Goal: Information Seeking & Learning: Learn about a topic

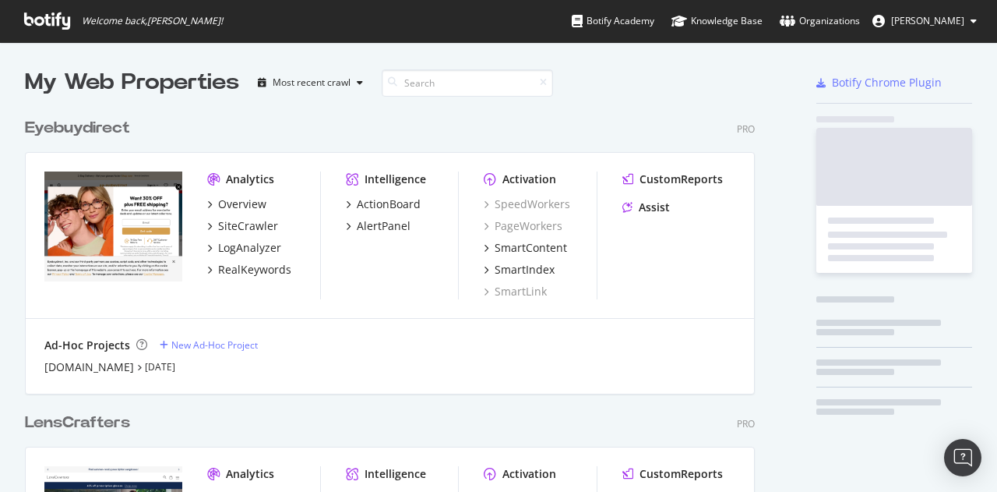
scroll to position [1889, 730]
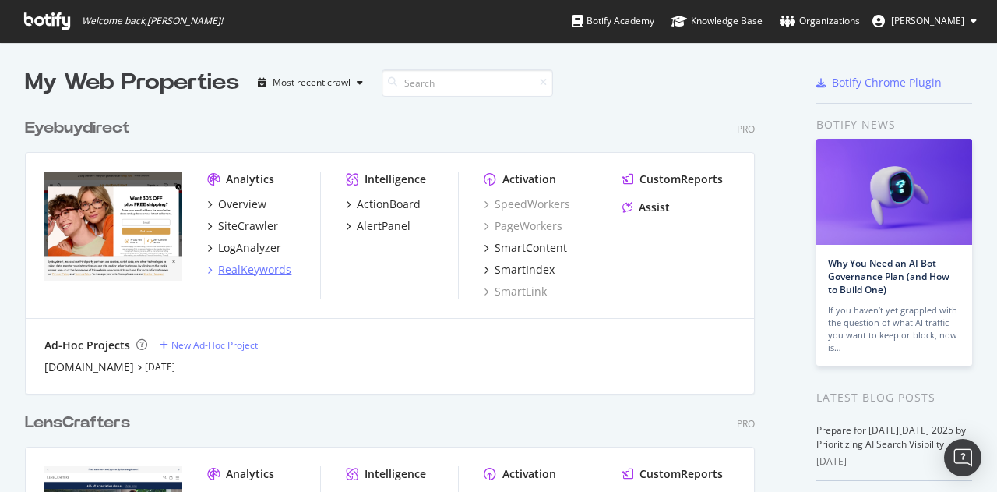
click at [231, 272] on div "RealKeywords" at bounding box center [254, 270] width 73 height 16
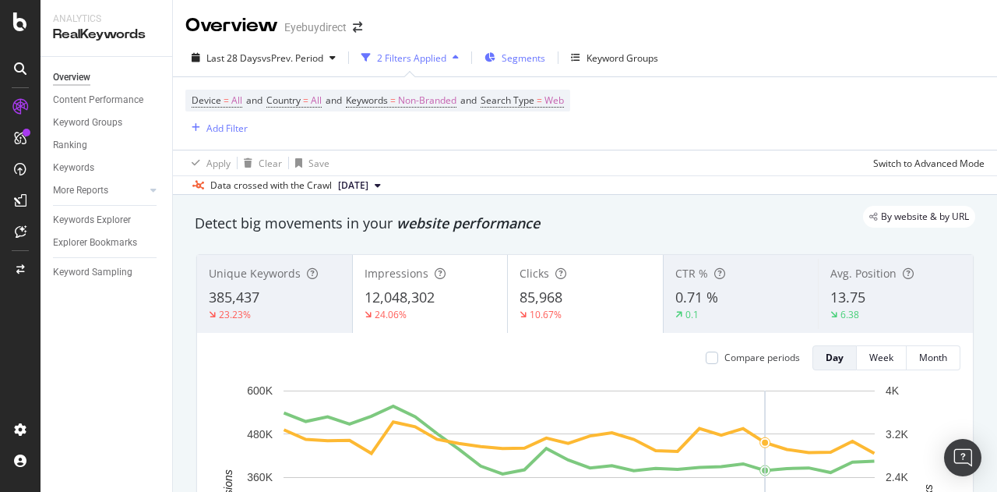
click at [517, 55] on span "Segments" at bounding box center [524, 57] width 44 height 13
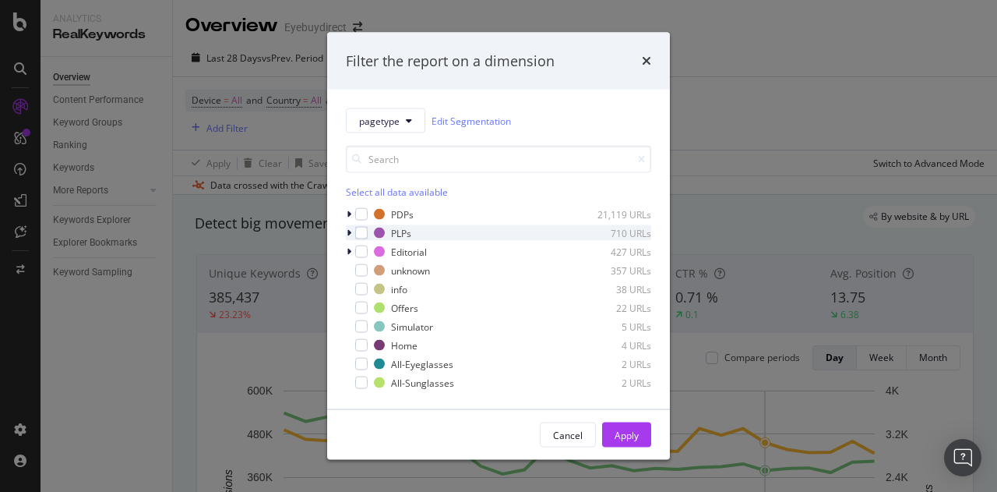
click at [349, 230] on icon "modal" at bounding box center [349, 232] width 5 height 9
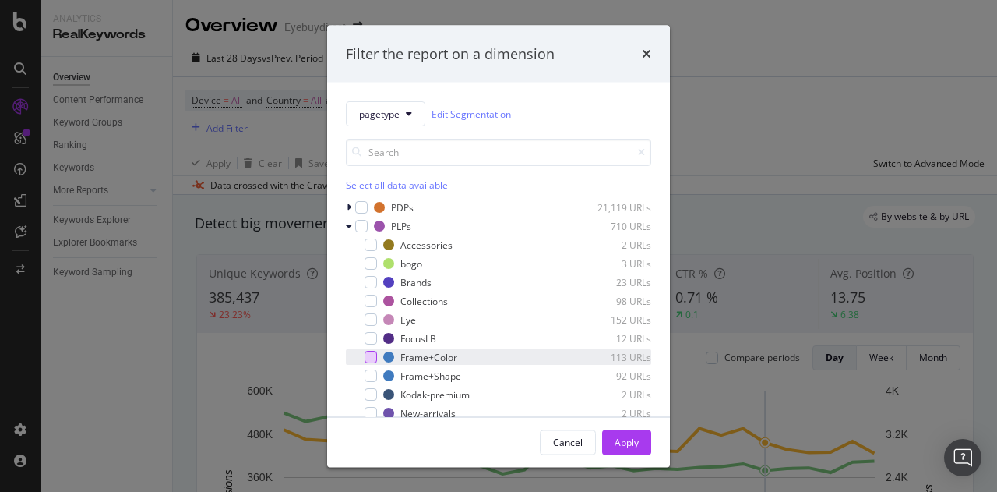
click at [371, 352] on div "modal" at bounding box center [371, 357] width 12 height 12
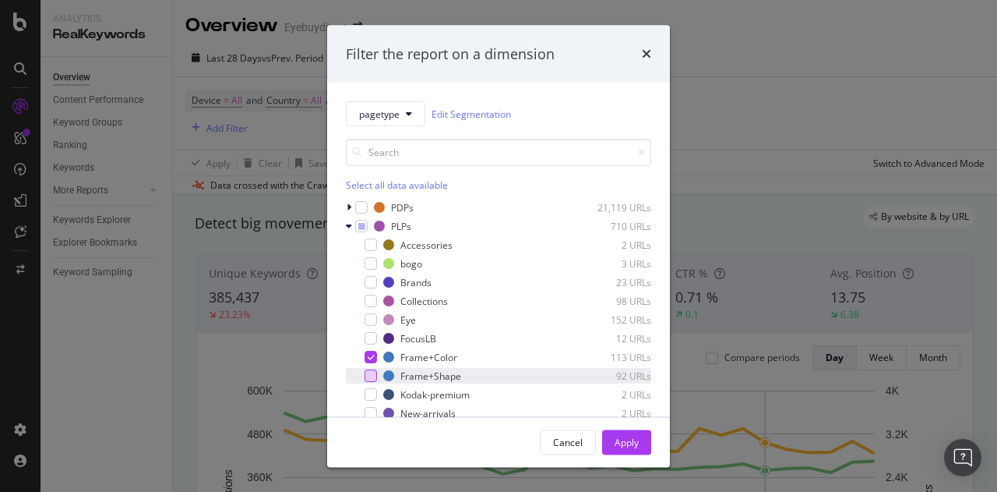
click at [375, 372] on div "modal" at bounding box center [371, 375] width 12 height 12
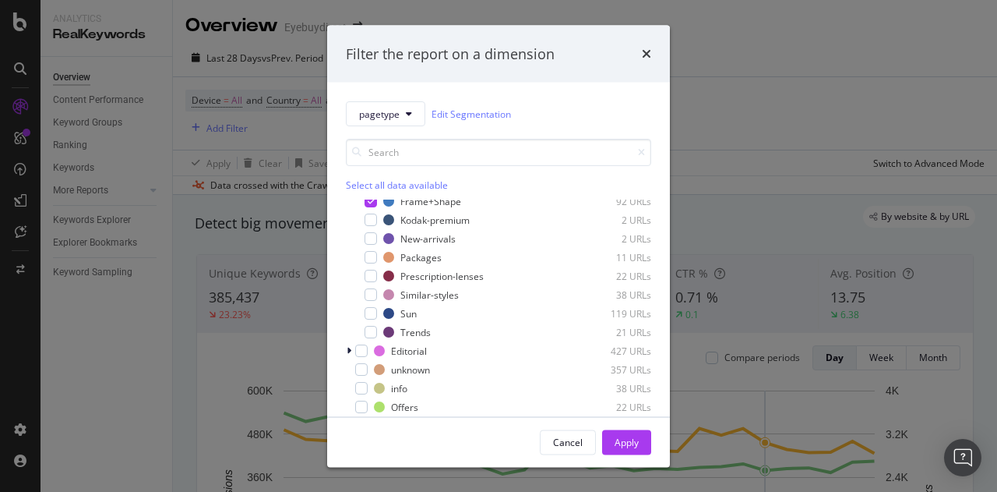
scroll to position [181, 0]
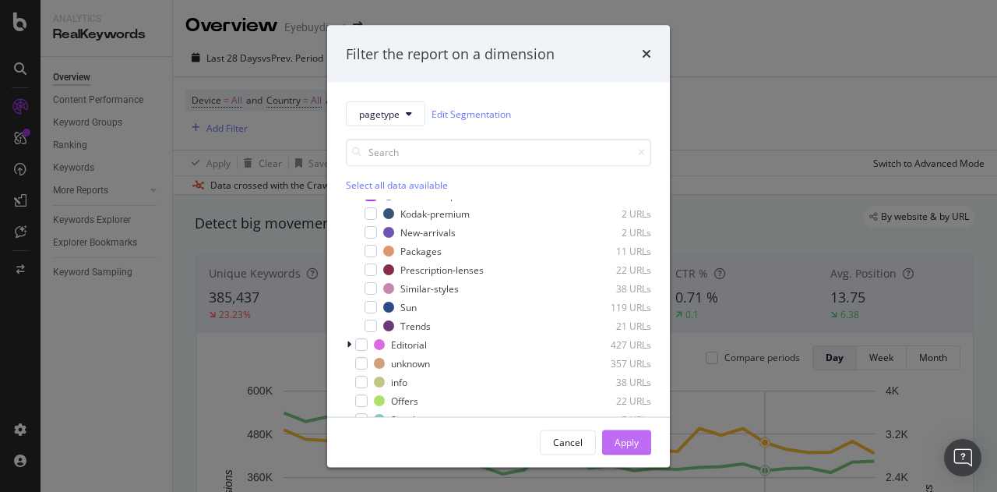
click at [633, 446] on div "Apply" at bounding box center [627, 441] width 24 height 13
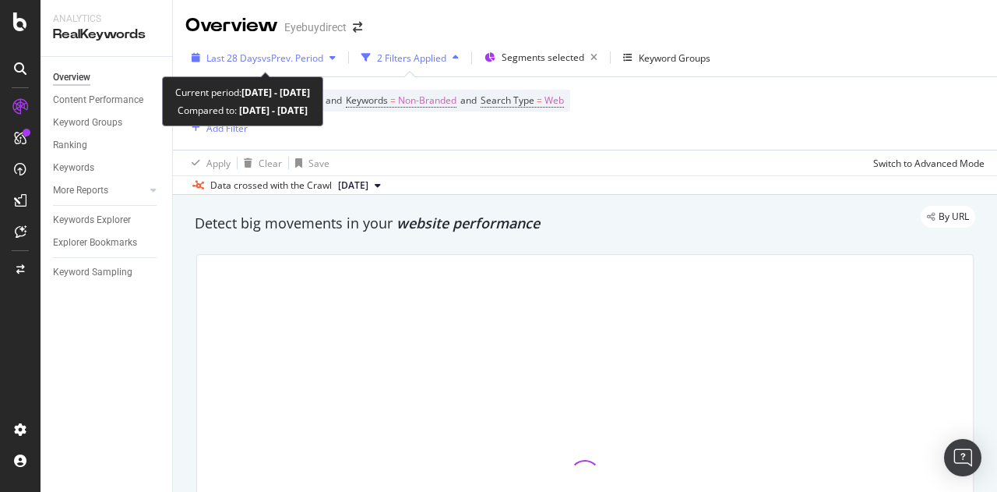
click at [251, 58] on span "Last 28 Days" at bounding box center [233, 57] width 55 height 13
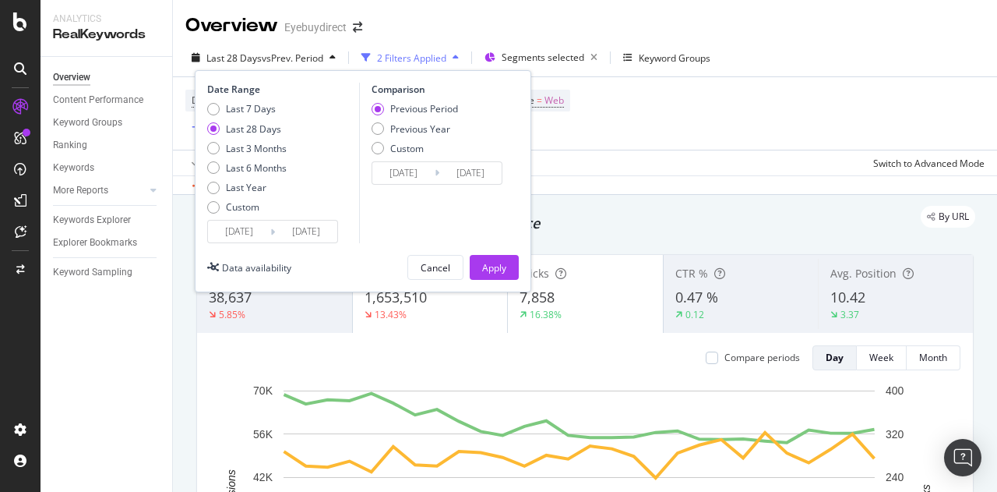
click at [213, 213] on div "Last 7 Days Last 28 Days Last 3 Months Last 6 Months Last Year Custom" at bounding box center [246, 161] width 79 height 118
click at [212, 208] on div "Custom" at bounding box center [213, 207] width 12 height 12
click at [263, 235] on input "[DATE]" at bounding box center [239, 231] width 62 height 22
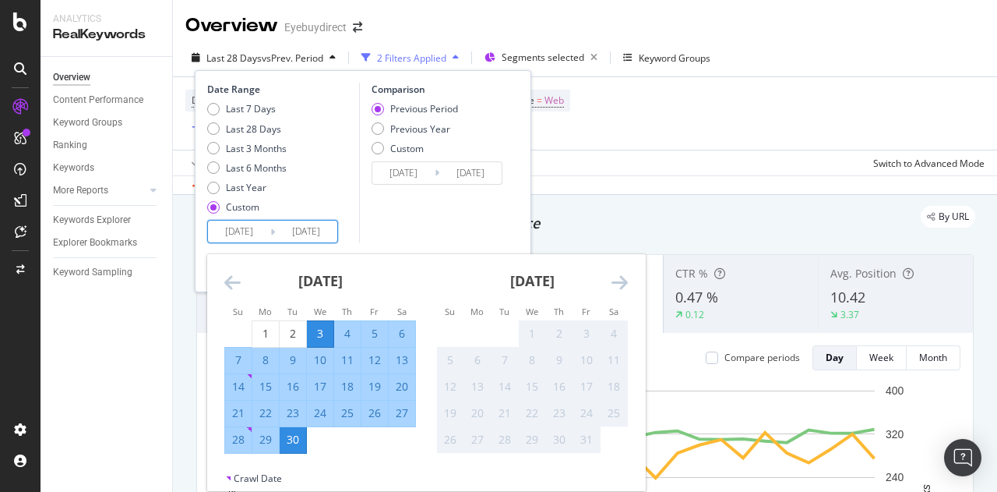
click at [229, 278] on icon "Move backward to switch to the previous month." at bounding box center [232, 282] width 16 height 19
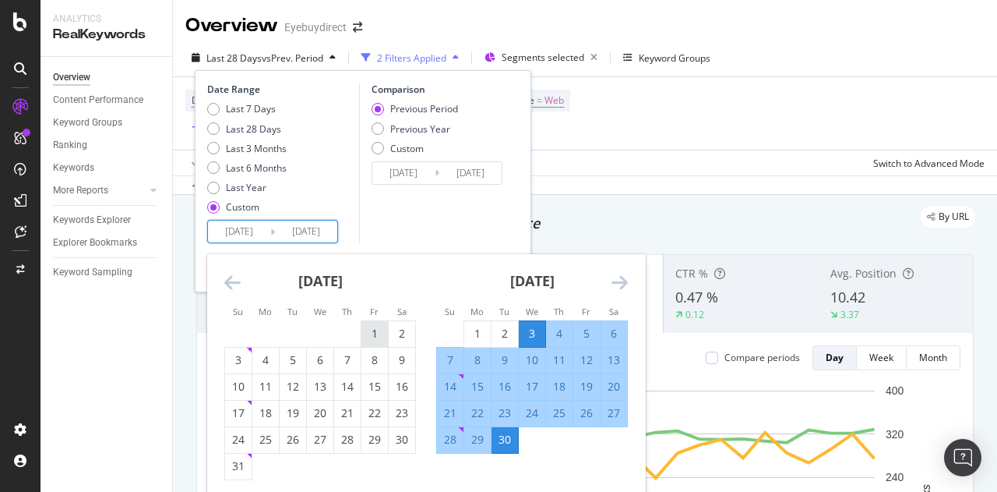
click at [376, 335] on div "1" at bounding box center [374, 334] width 26 height 16
type input "[DATE]"
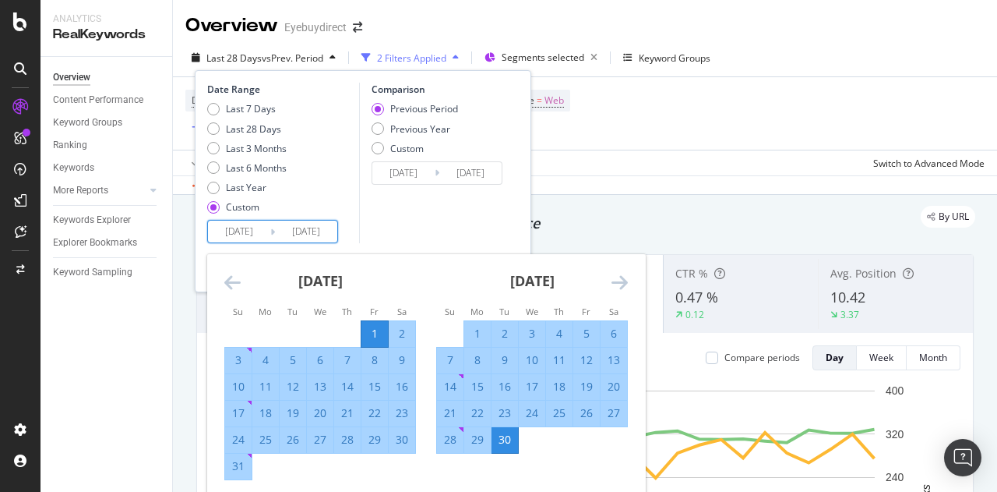
click at [240, 467] on div "31" at bounding box center [238, 466] width 26 height 16
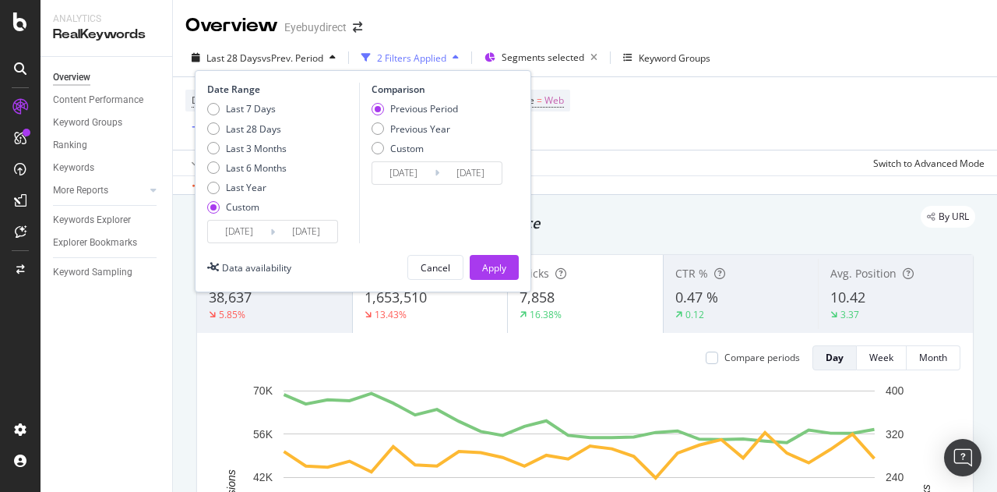
type input "[DATE]"
click at [492, 266] on div "Apply" at bounding box center [494, 267] width 24 height 13
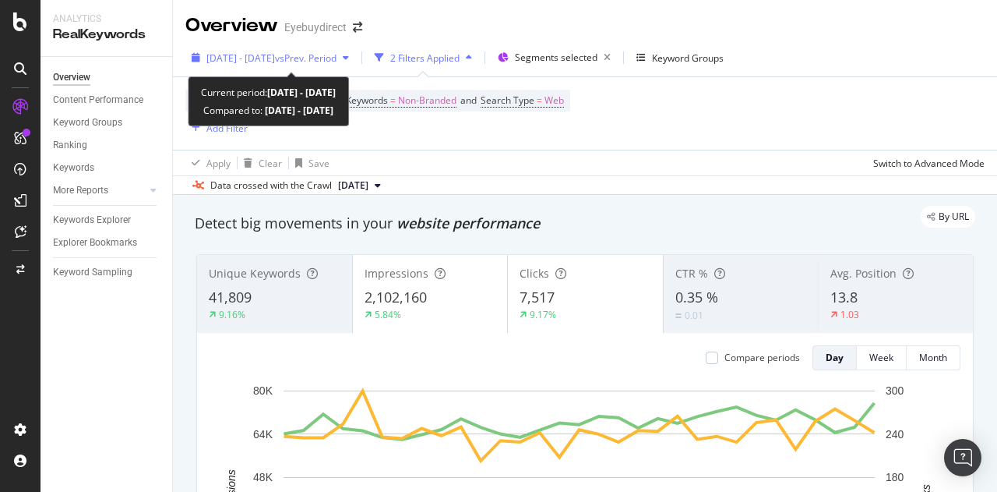
click at [272, 64] on div "[DATE] - [DATE] vs Prev. Period" at bounding box center [271, 57] width 130 height 13
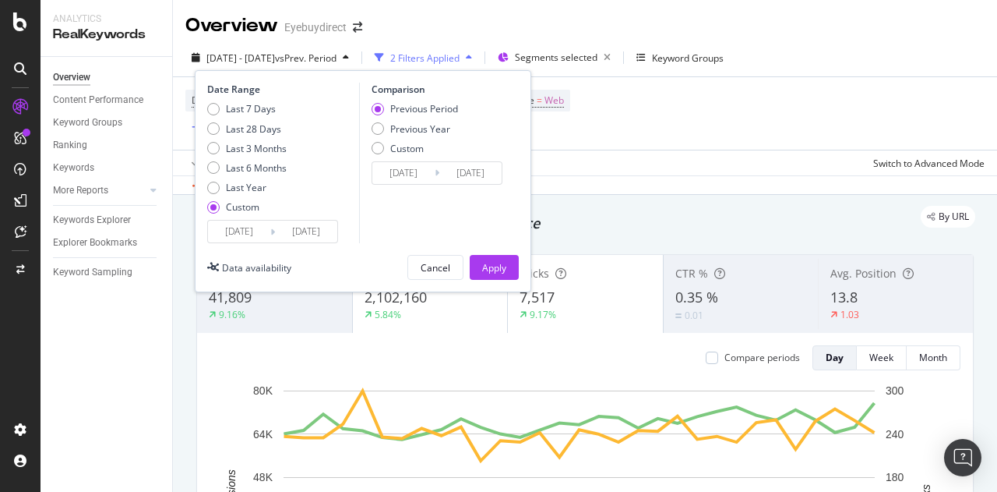
click at [232, 232] on input "[DATE]" at bounding box center [239, 231] width 62 height 22
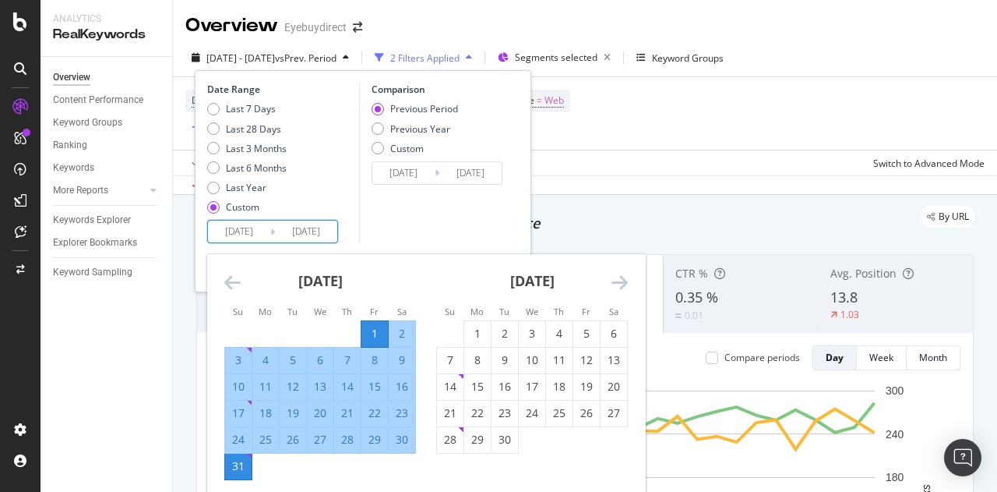
click at [232, 275] on icon "Move backward to switch to the previous month." at bounding box center [232, 282] width 16 height 19
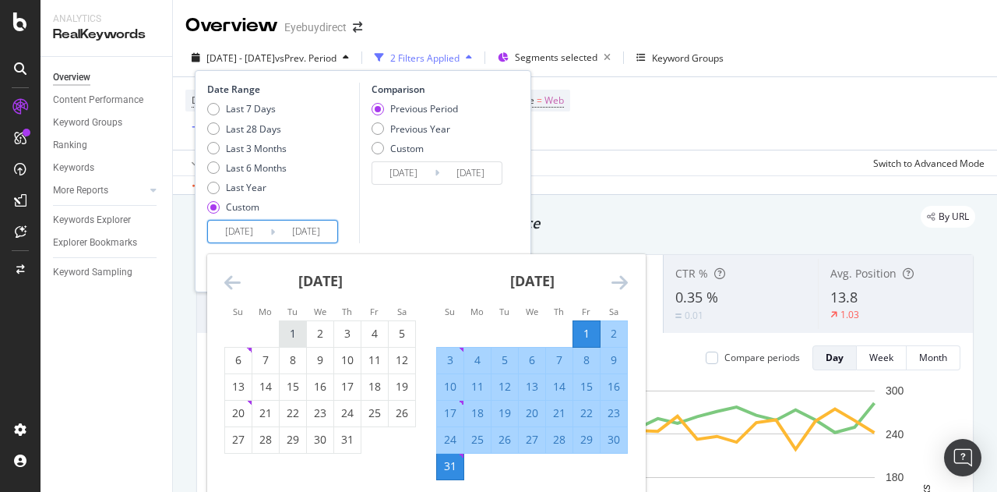
click at [282, 326] on div "1" at bounding box center [293, 334] width 26 height 16
type input "[DATE]"
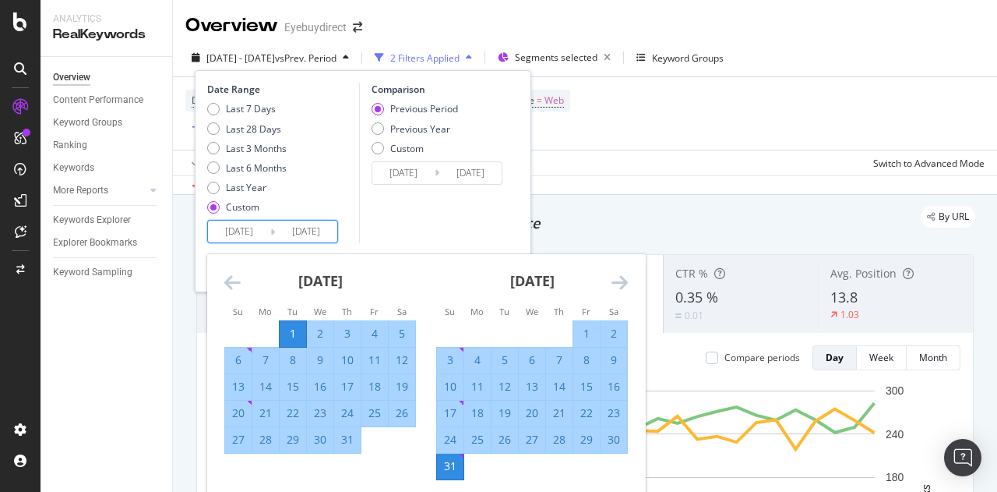
click at [355, 443] on div "31" at bounding box center [347, 440] width 26 height 16
type input "[DATE]"
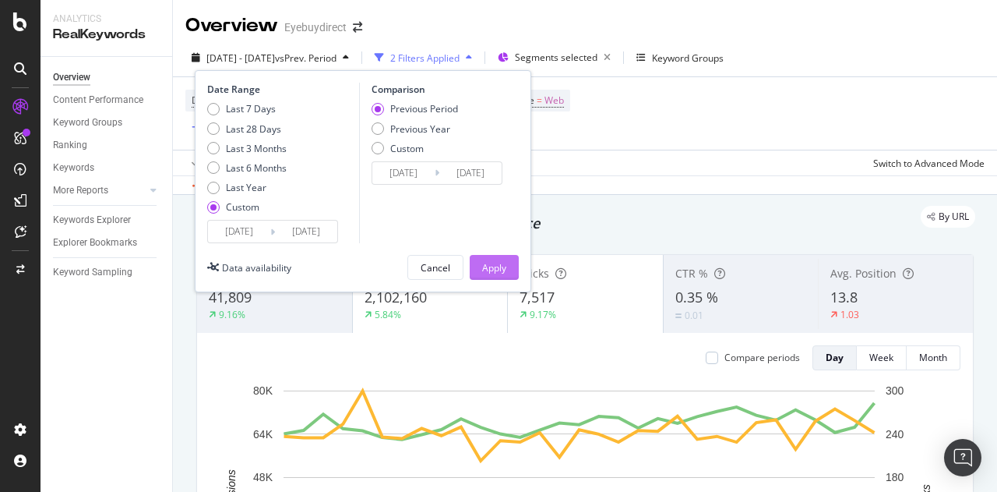
click at [489, 261] on div "Apply" at bounding box center [494, 267] width 24 height 13
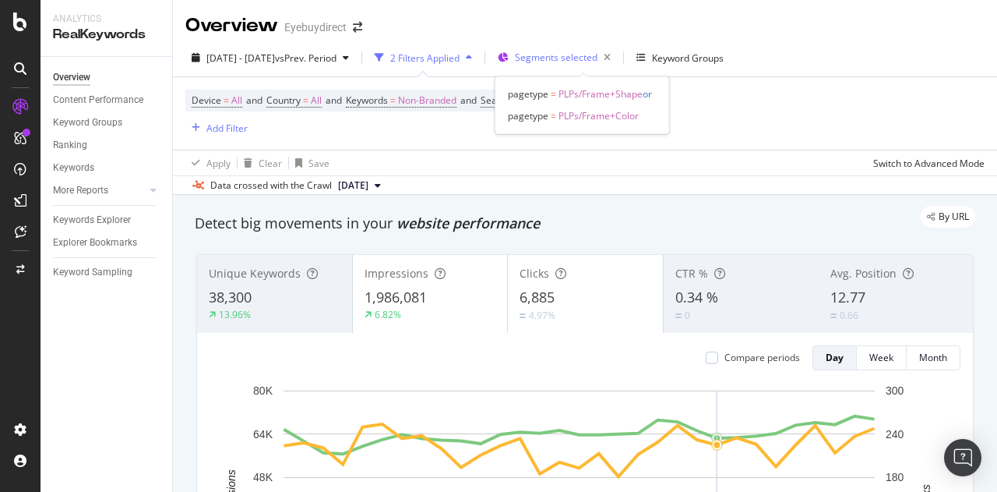
click at [589, 52] on span "Segments selected" at bounding box center [556, 57] width 83 height 13
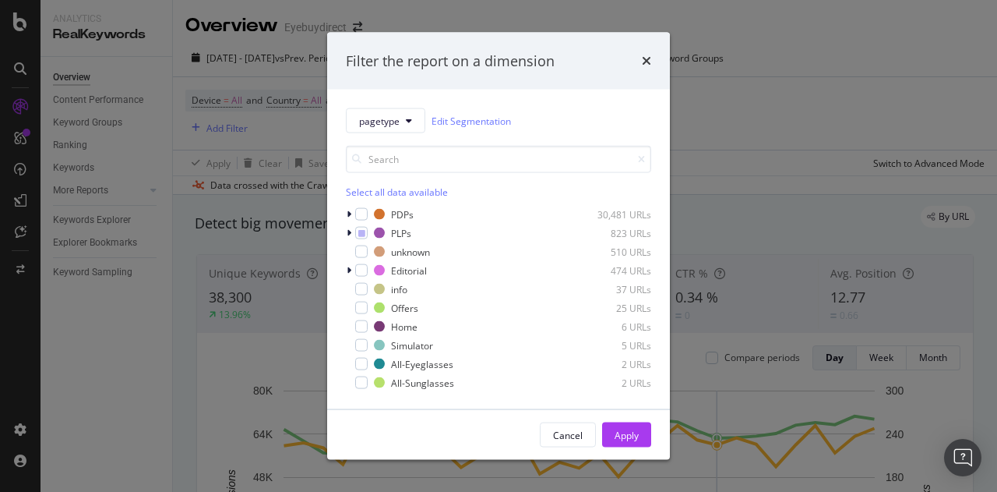
click at [728, 129] on div "Filter the report on a dimension pagetype Edit Segmentation Select all data ava…" at bounding box center [498, 246] width 997 height 492
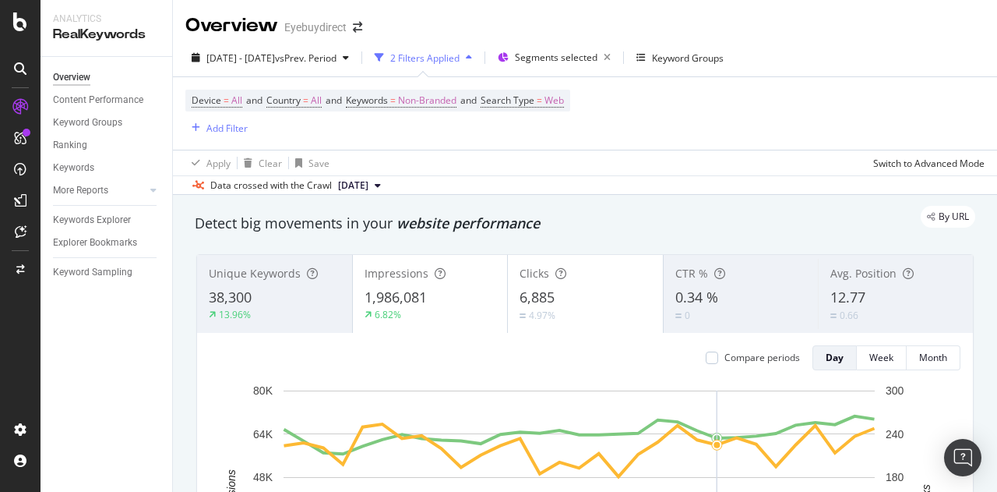
click at [460, 60] on div "2 Filters Applied" at bounding box center [424, 57] width 69 height 13
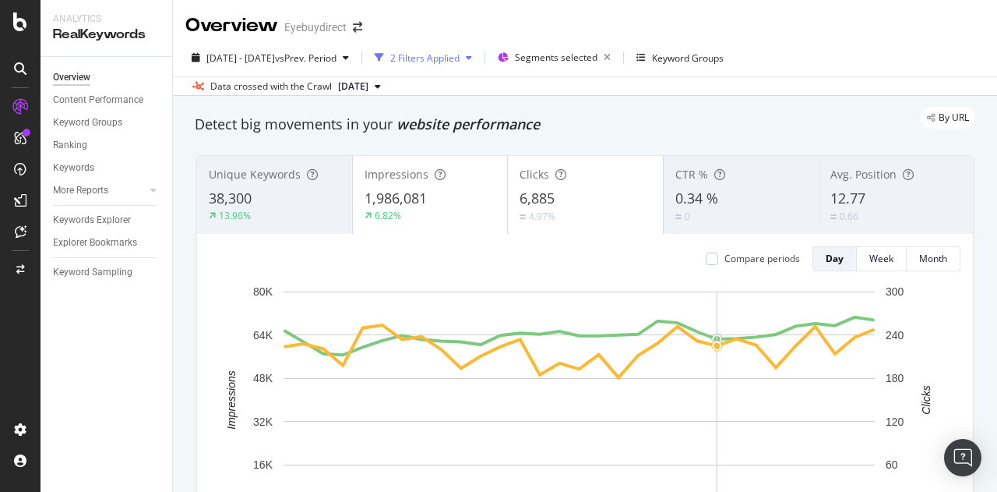
click at [460, 60] on div "2 Filters Applied" at bounding box center [424, 57] width 69 height 13
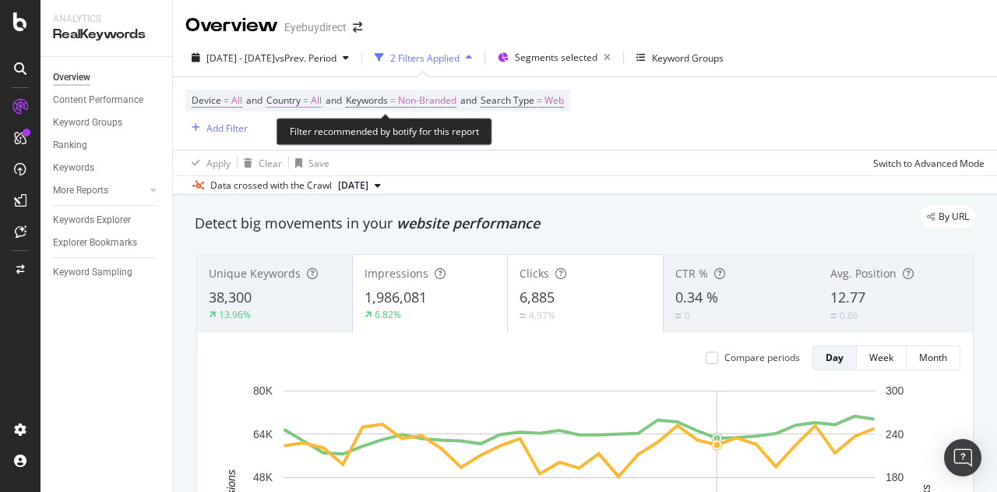
click at [301, 101] on span "Country" at bounding box center [283, 99] width 34 height 13
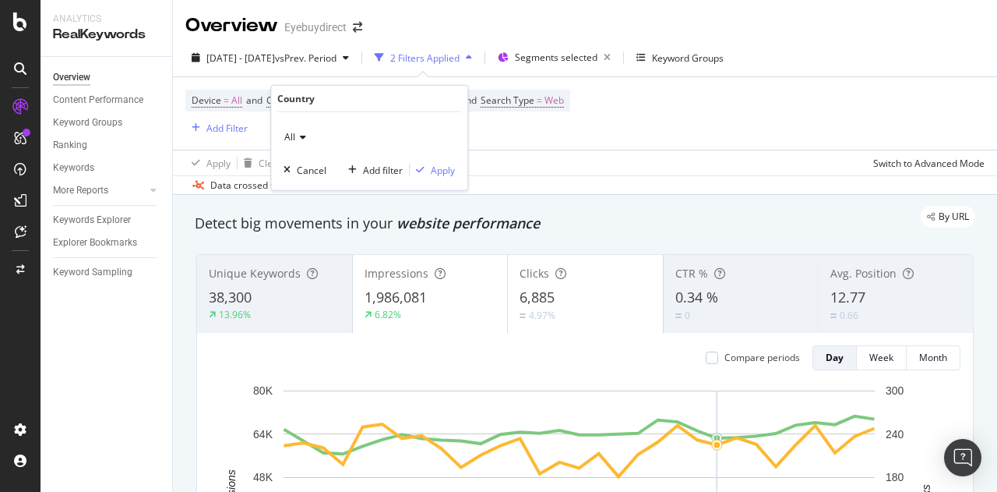
click at [301, 138] on icon at bounding box center [300, 136] width 11 height 9
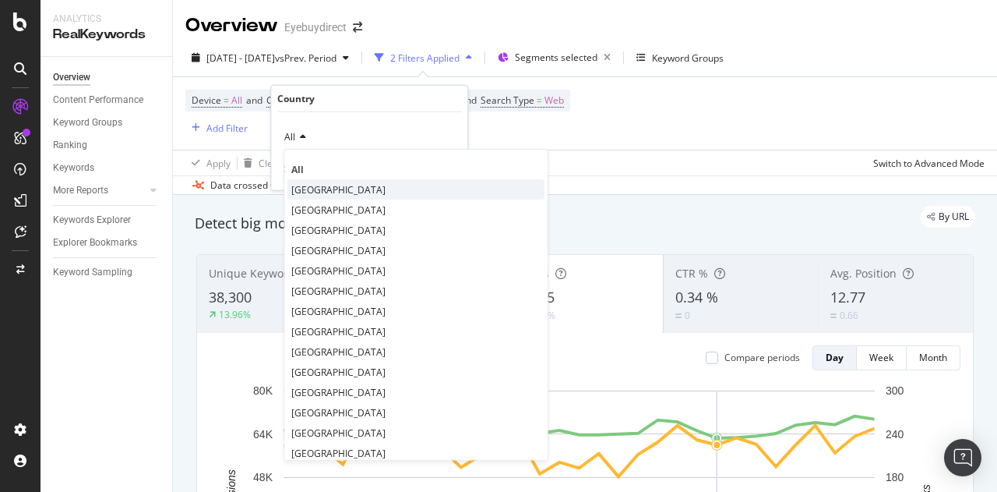
click at [312, 185] on span "[GEOGRAPHIC_DATA]" at bounding box center [338, 188] width 94 height 13
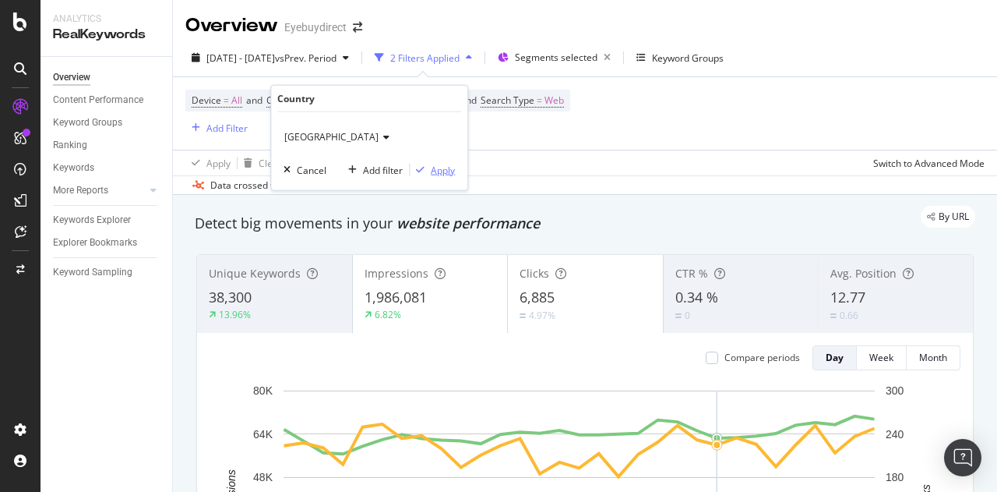
click at [446, 164] on div "Apply" at bounding box center [443, 169] width 24 height 13
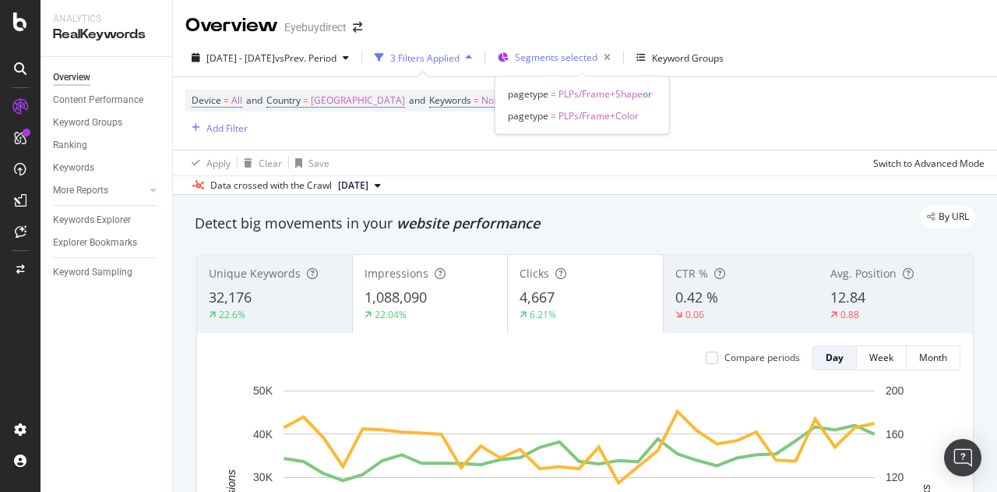
click at [570, 58] on span "Segments selected" at bounding box center [556, 57] width 83 height 13
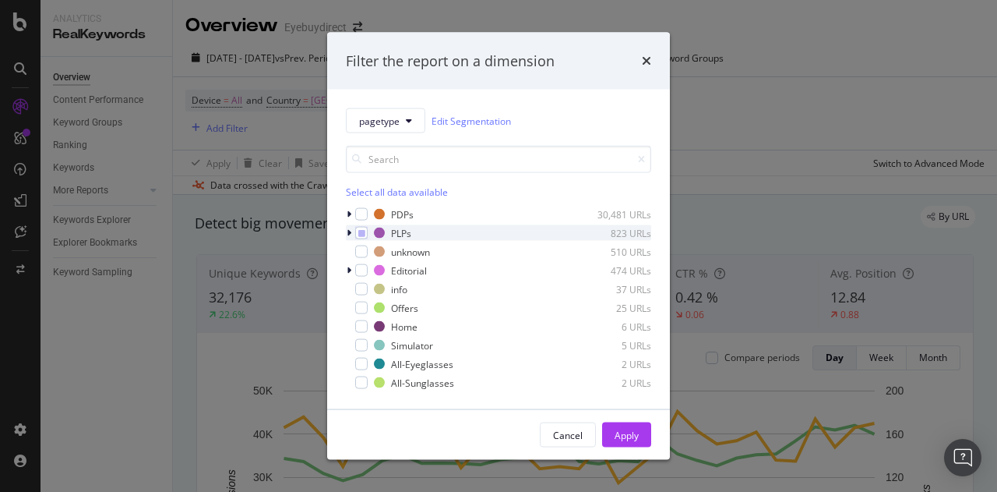
click at [347, 228] on icon "modal" at bounding box center [349, 232] width 5 height 9
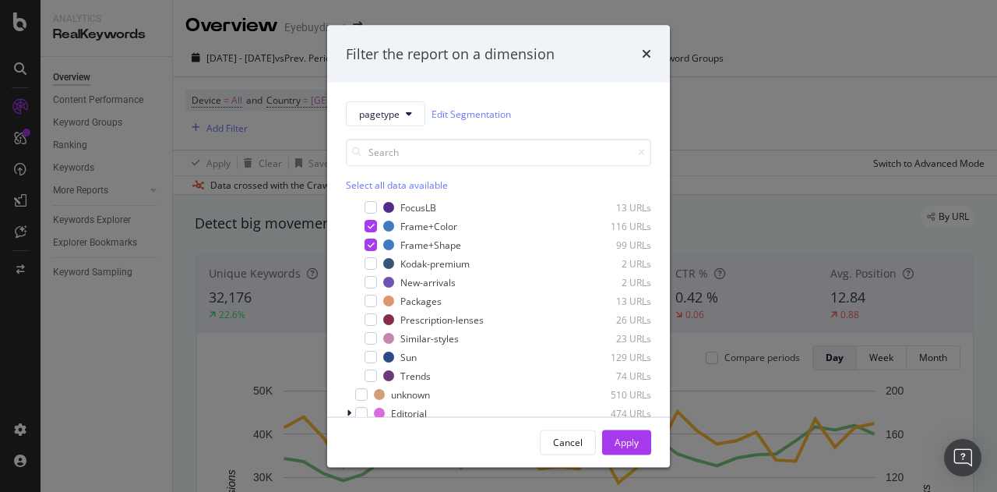
scroll to position [132, 0]
click at [371, 376] on div "modal" at bounding box center [371, 374] width 12 height 12
click at [632, 445] on div "Apply" at bounding box center [627, 441] width 24 height 13
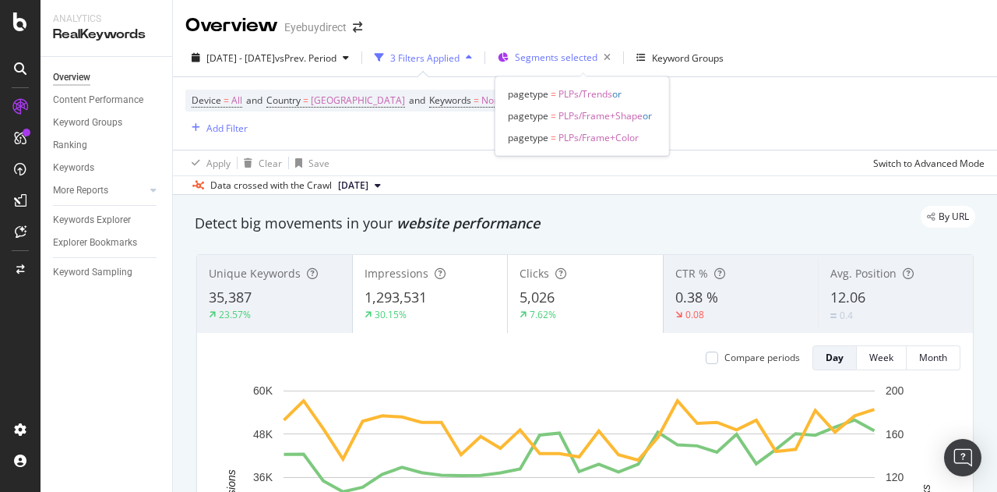
click at [598, 58] on span "Segments selected" at bounding box center [556, 57] width 83 height 13
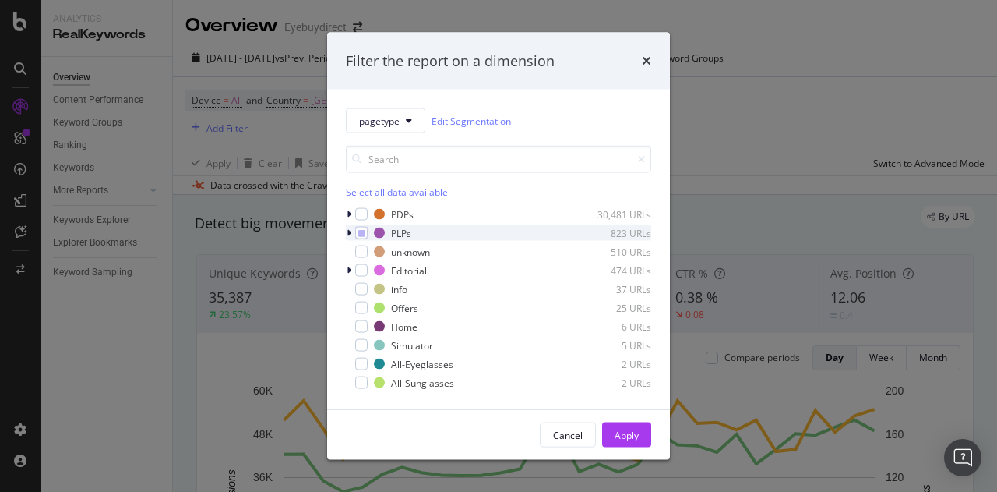
click at [347, 231] on icon "modal" at bounding box center [349, 232] width 5 height 9
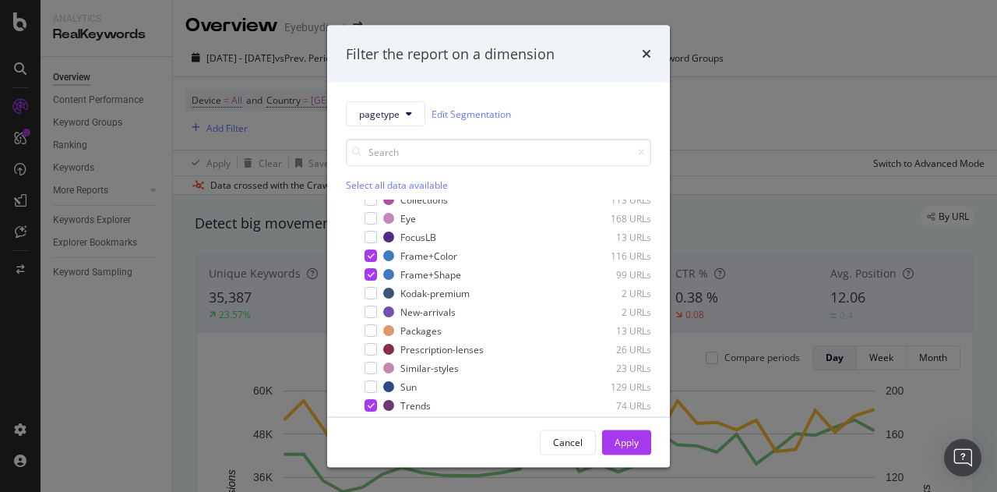
scroll to position [162, 0]
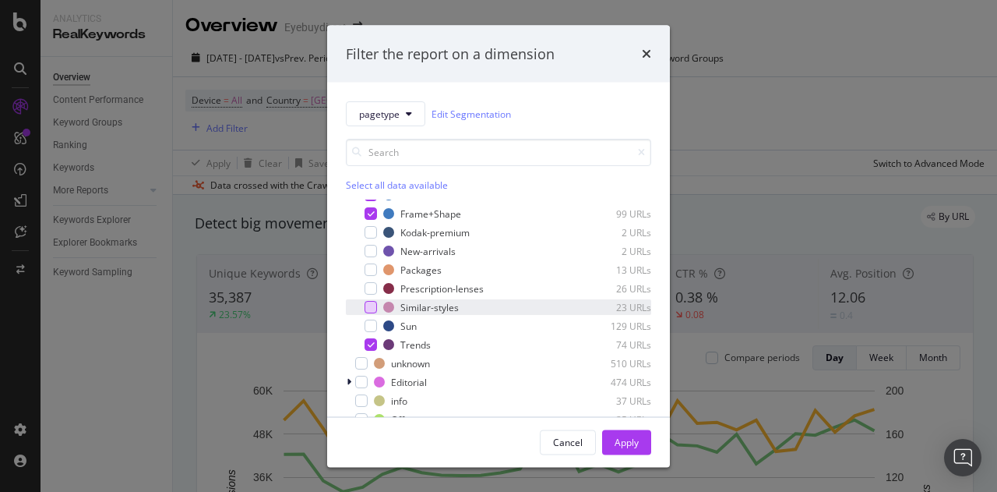
click at [366, 308] on div "modal" at bounding box center [371, 307] width 12 height 12
click at [637, 445] on div "Apply" at bounding box center [627, 441] width 24 height 13
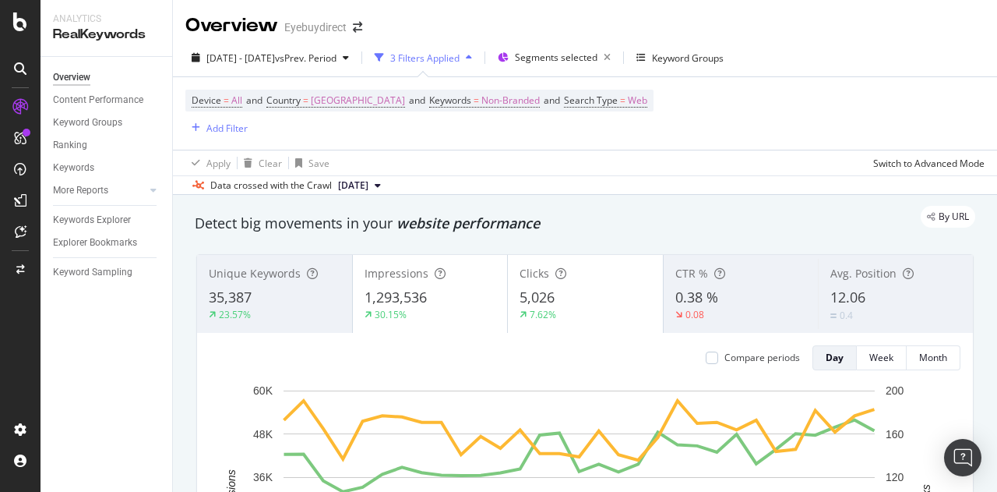
click at [449, 61] on div "3 Filters Applied" at bounding box center [424, 57] width 69 height 13
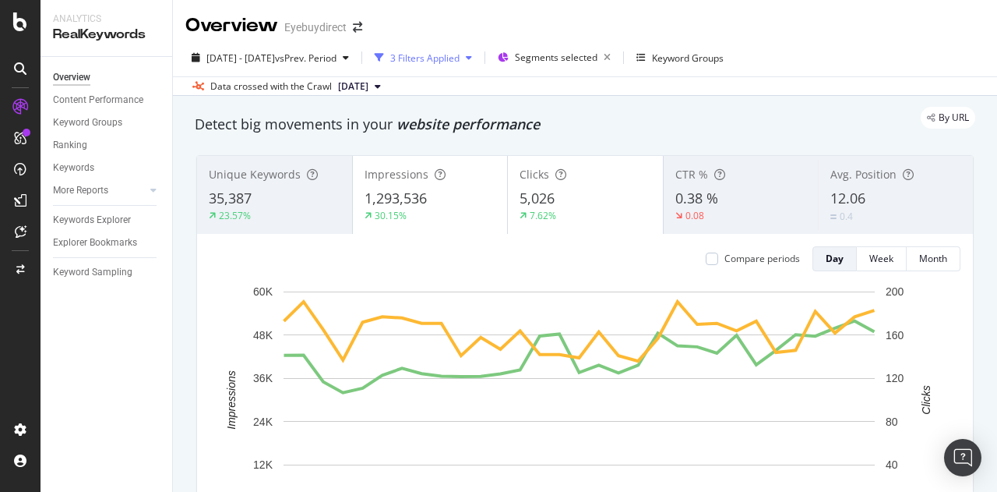
click at [460, 54] on div "3 Filters Applied" at bounding box center [424, 57] width 69 height 13
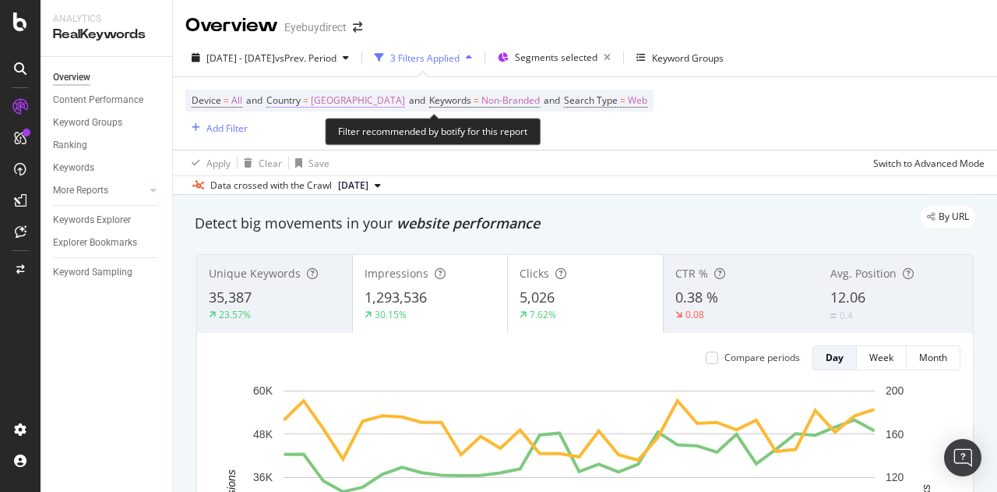
click at [392, 101] on span "[GEOGRAPHIC_DATA]" at bounding box center [358, 101] width 94 height 22
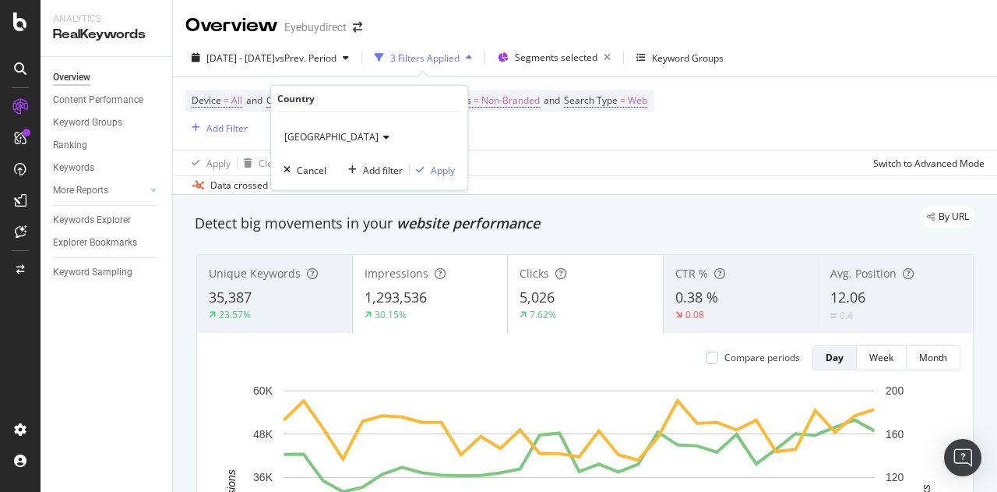
click at [347, 136] on span "[GEOGRAPHIC_DATA]" at bounding box center [331, 136] width 94 height 13
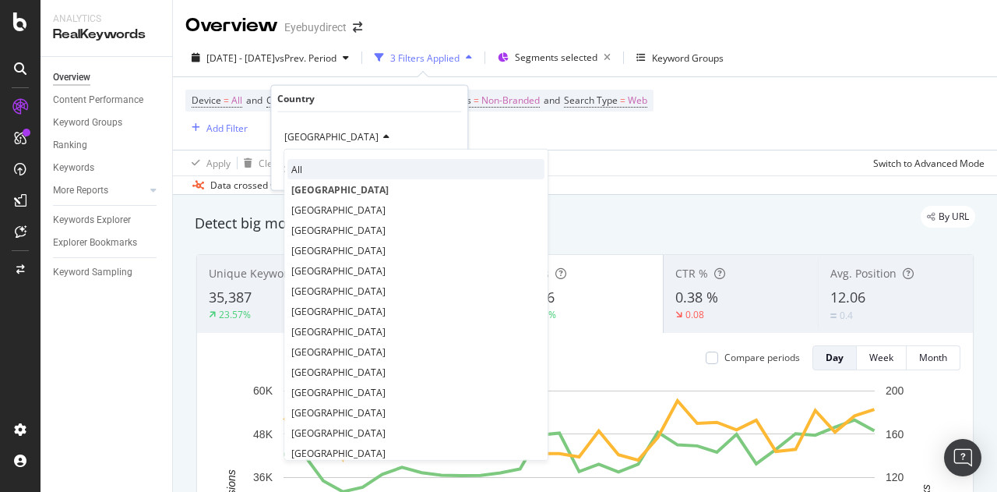
click at [316, 166] on div "All" at bounding box center [415, 169] width 257 height 20
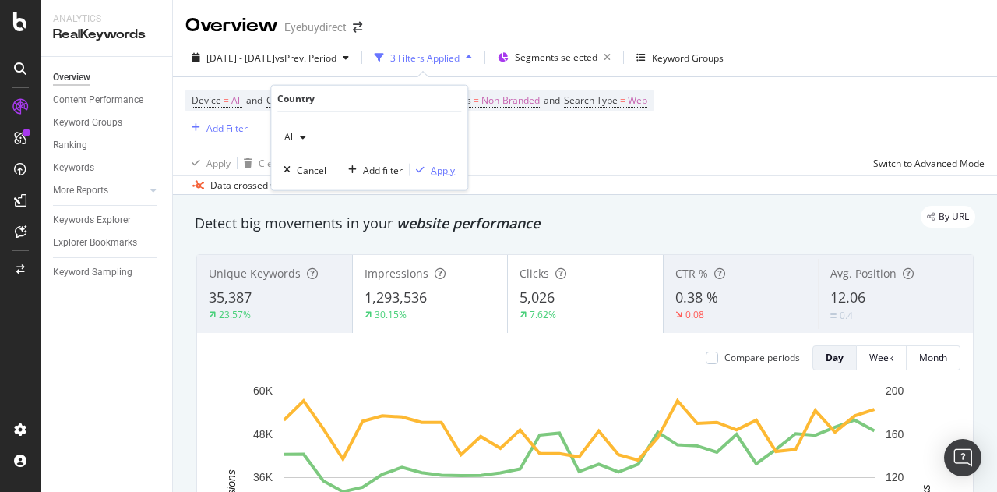
click at [446, 171] on div "Apply" at bounding box center [443, 169] width 24 height 13
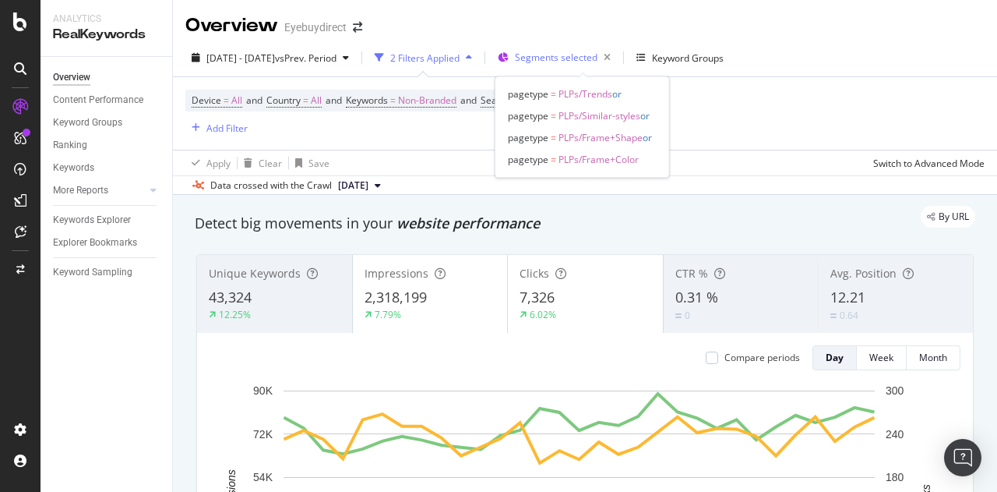
click at [598, 52] on span "Segments selected" at bounding box center [556, 57] width 83 height 13
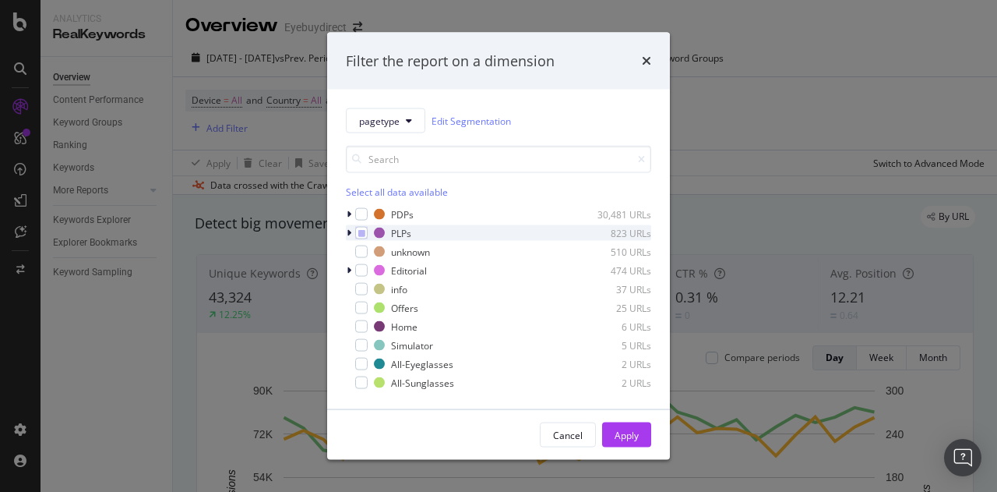
click at [348, 235] on icon "modal" at bounding box center [349, 232] width 5 height 9
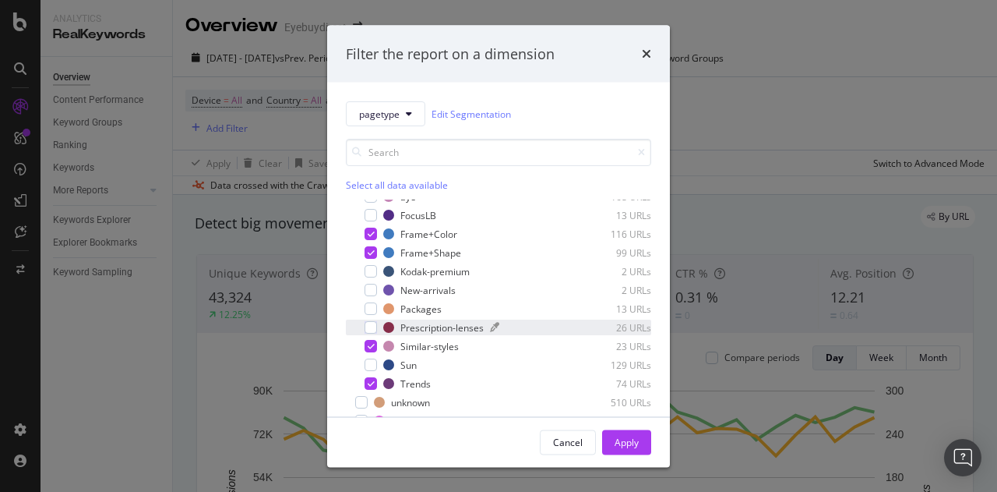
scroll to position [145, 0]
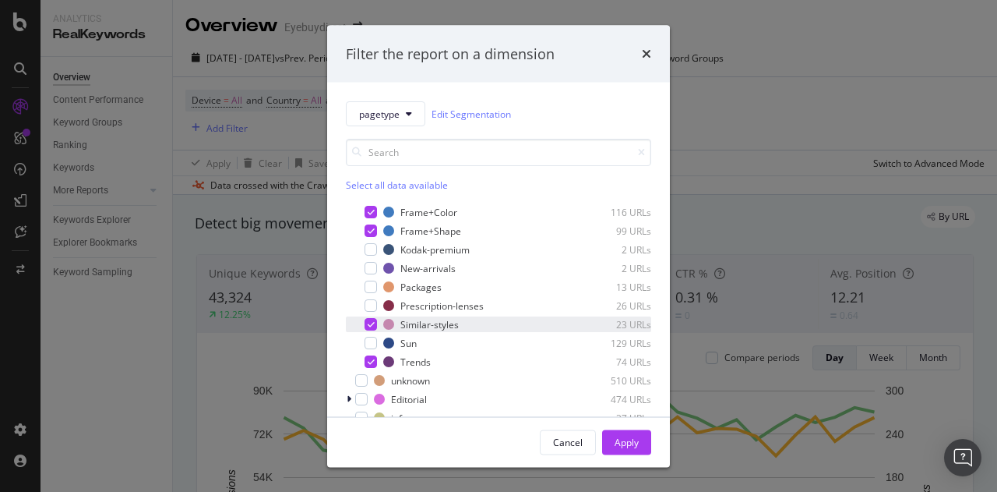
click at [369, 321] on icon "modal" at bounding box center [371, 324] width 7 height 8
click at [628, 438] on div "Apply" at bounding box center [627, 441] width 24 height 13
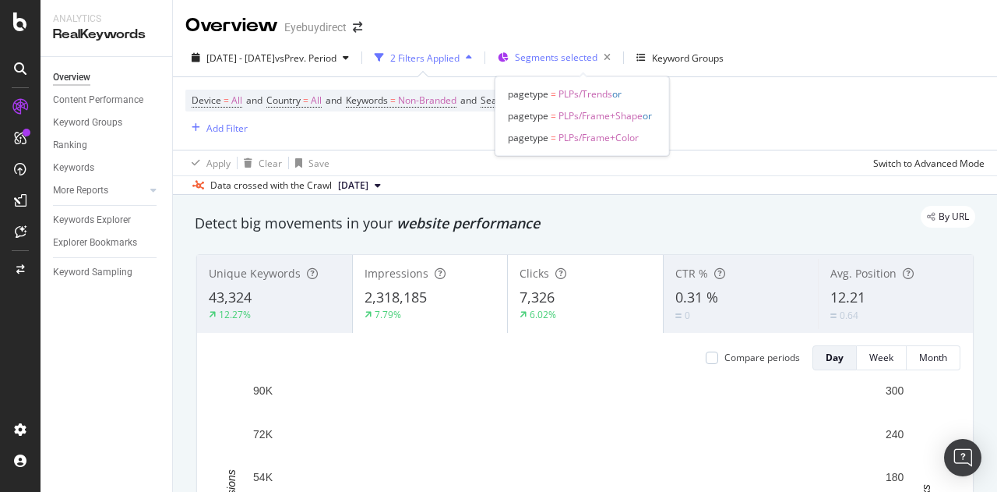
click at [593, 52] on span "Segments selected" at bounding box center [556, 57] width 83 height 13
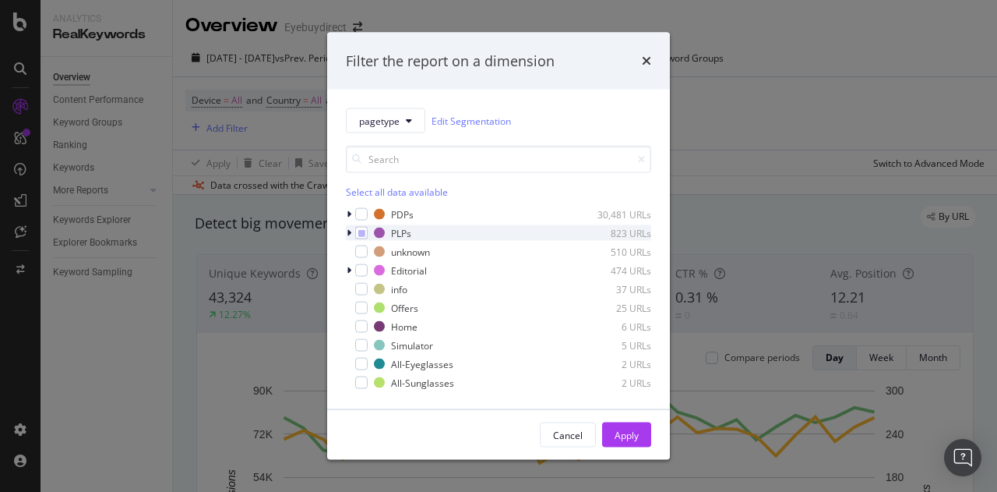
click at [349, 233] on icon "modal" at bounding box center [349, 232] width 5 height 9
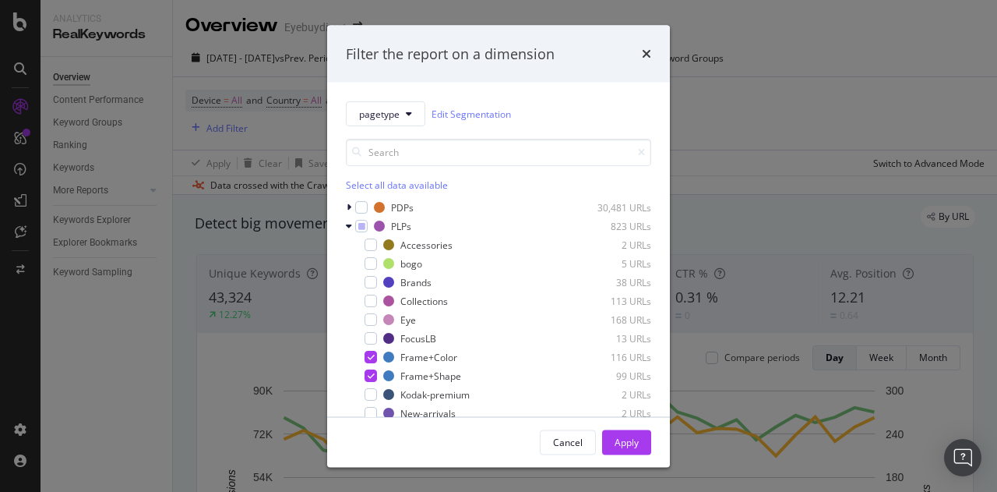
scroll to position [148, 0]
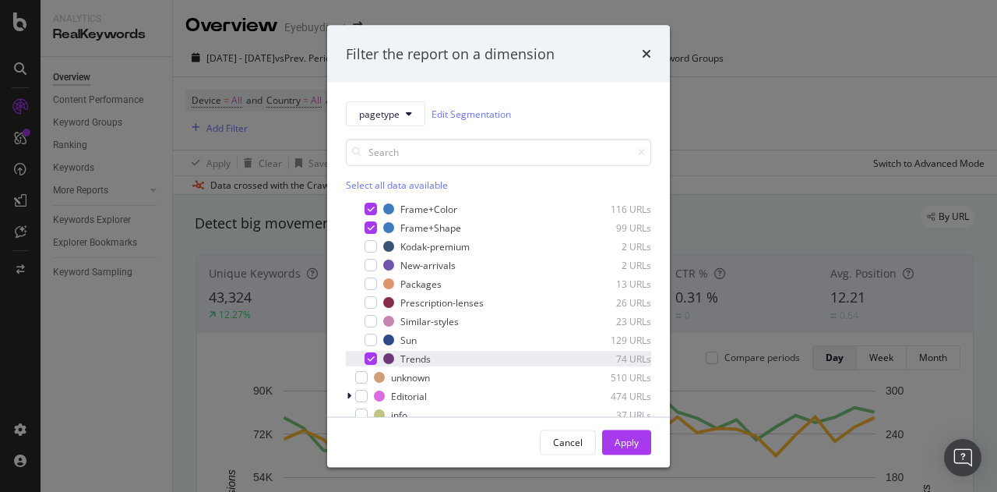
click at [365, 354] on div "modal" at bounding box center [371, 358] width 12 height 12
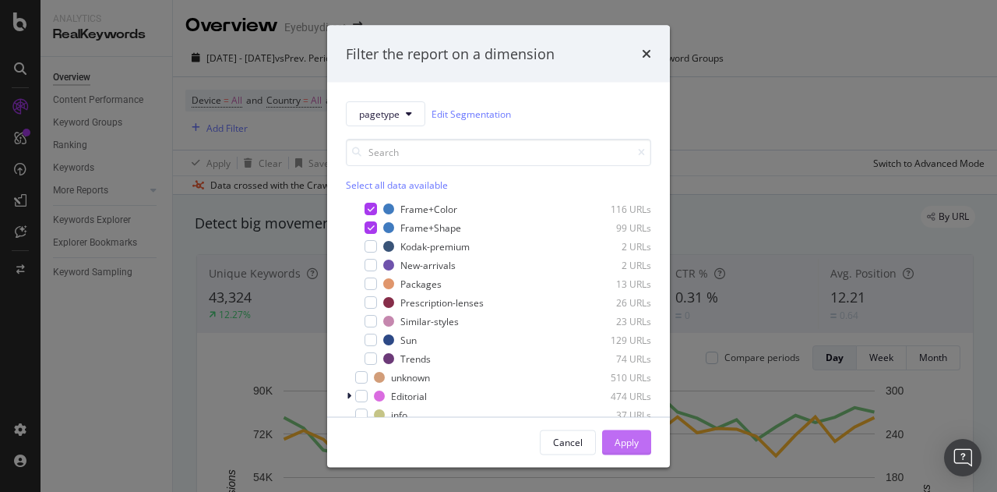
click at [634, 436] on div "Apply" at bounding box center [627, 441] width 24 height 13
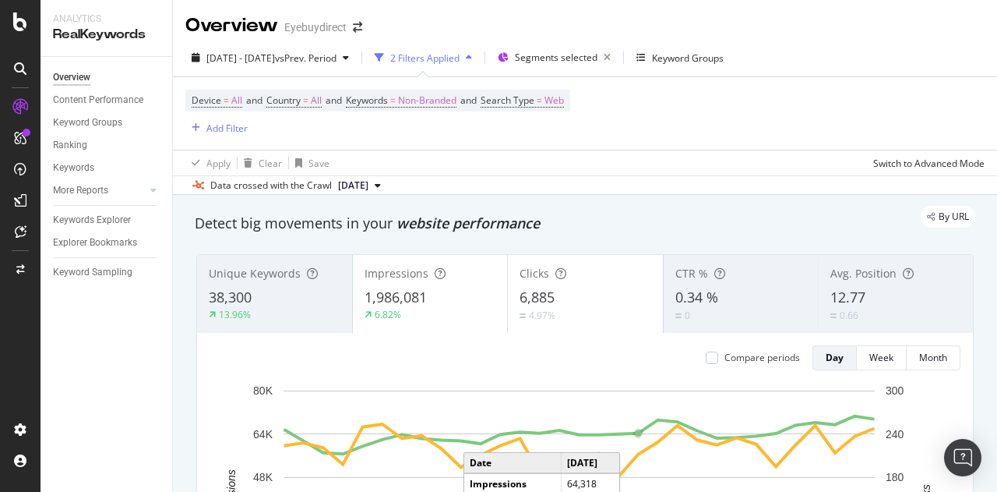
click at [460, 64] on div "2 Filters Applied" at bounding box center [424, 57] width 69 height 13
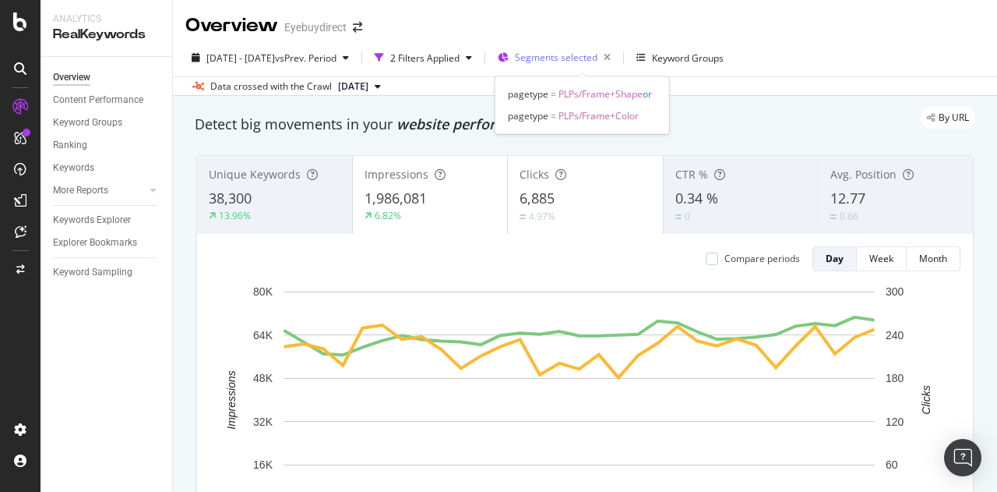
click at [551, 62] on span "Segments selected" at bounding box center [556, 57] width 83 height 13
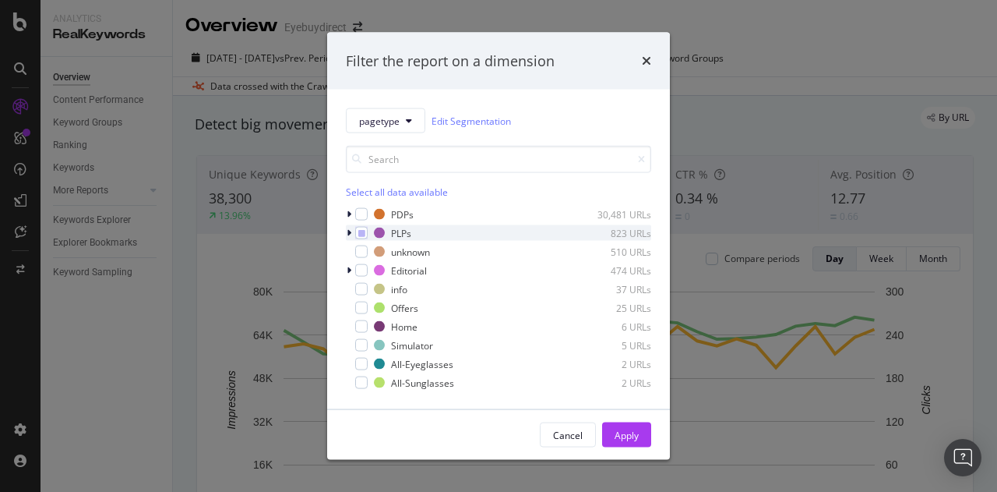
click at [347, 230] on icon "modal" at bounding box center [349, 232] width 5 height 9
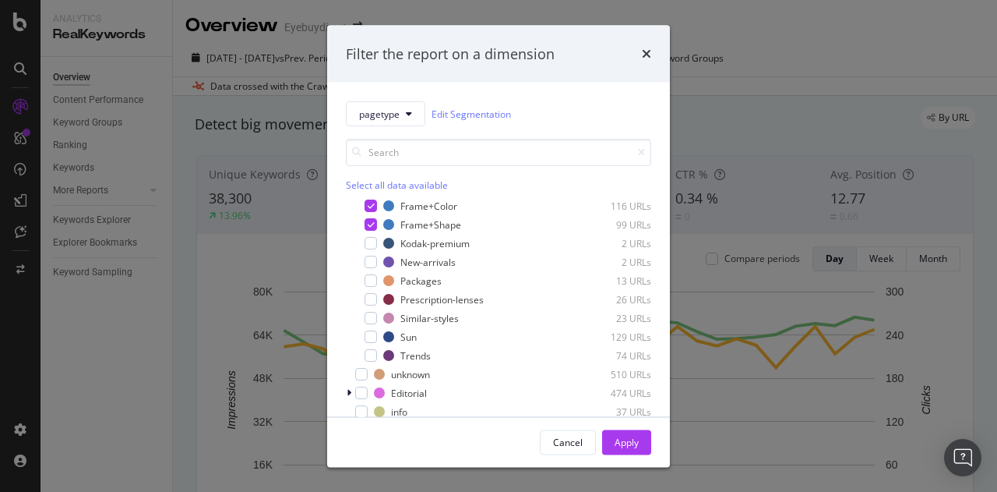
scroll to position [157, 0]
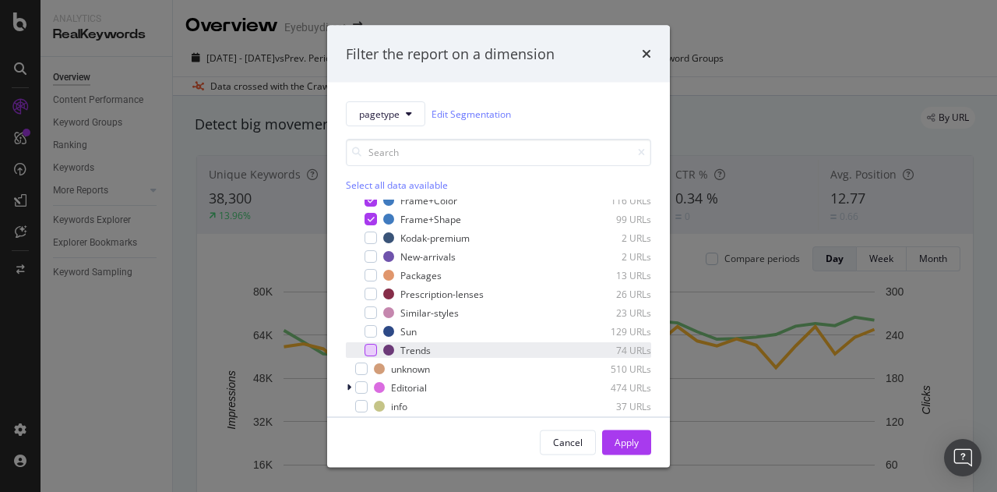
click at [367, 348] on div "modal" at bounding box center [371, 350] width 12 height 12
click at [618, 443] on div "Apply" at bounding box center [627, 441] width 24 height 13
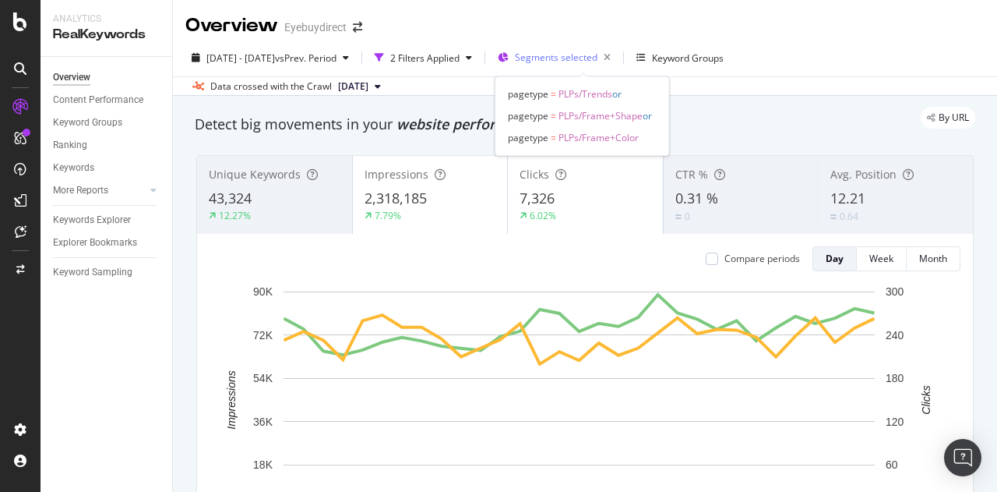
click at [564, 56] on span "Segments selected" at bounding box center [556, 57] width 83 height 13
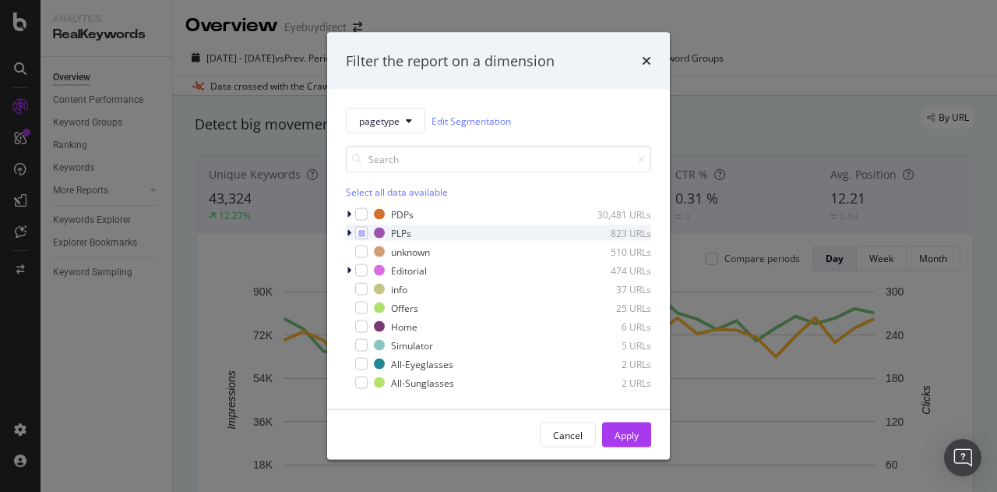
click at [351, 227] on div "modal" at bounding box center [350, 233] width 9 height 16
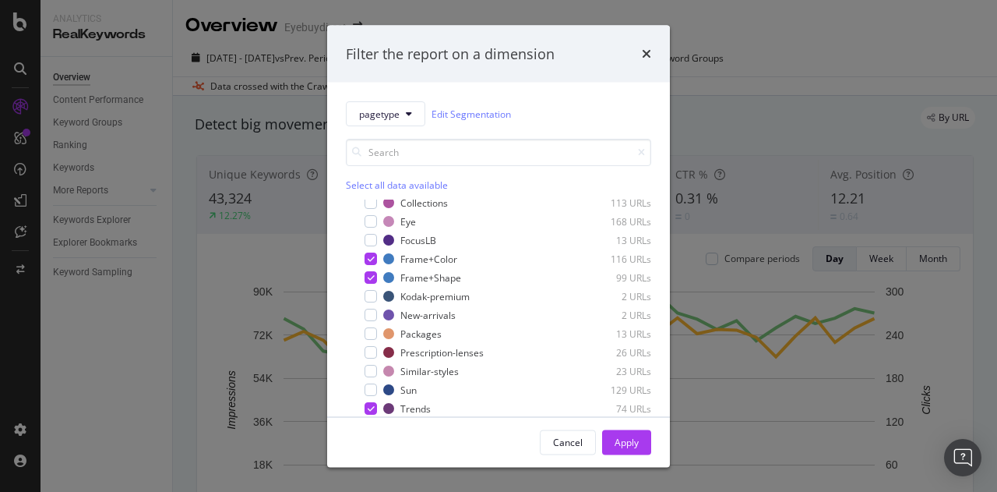
scroll to position [181, 0]
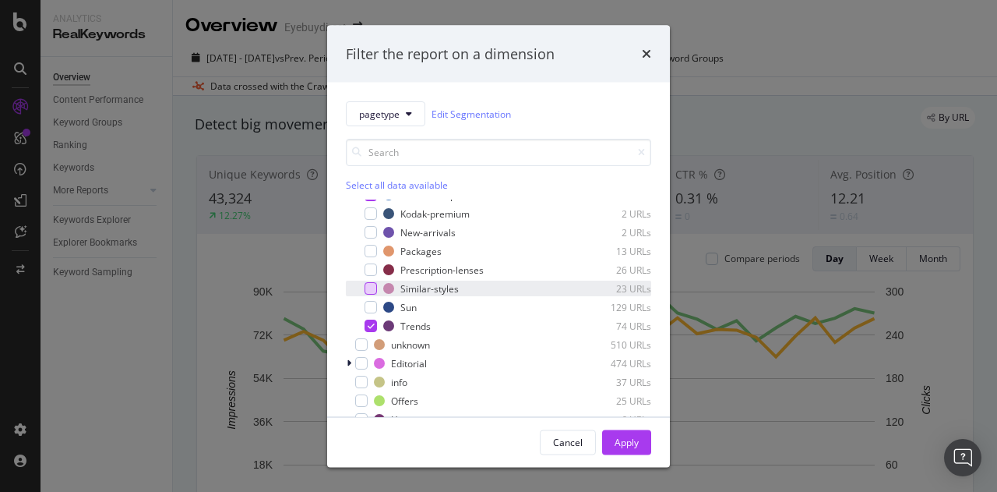
click at [370, 289] on div "modal" at bounding box center [371, 288] width 12 height 12
click at [638, 443] on div "Apply" at bounding box center [627, 441] width 24 height 13
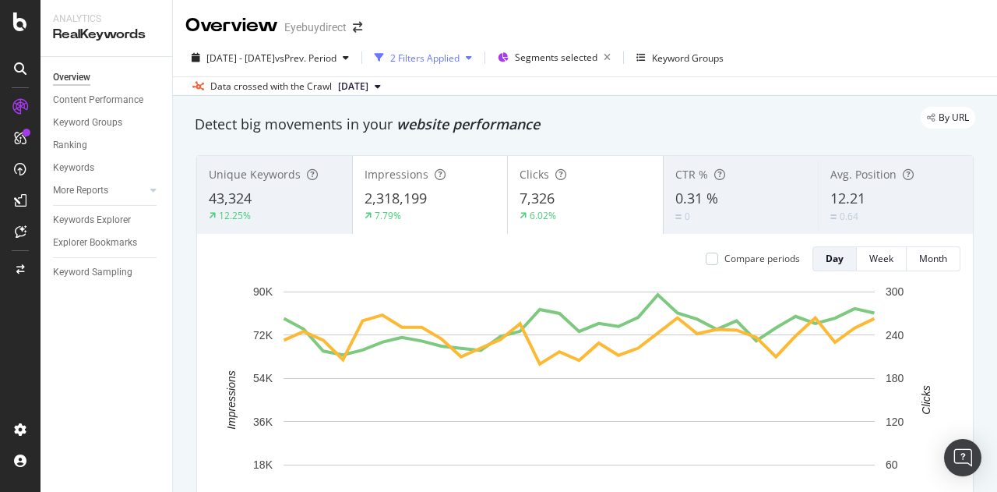
click at [460, 52] on div "2 Filters Applied" at bounding box center [424, 57] width 69 height 13
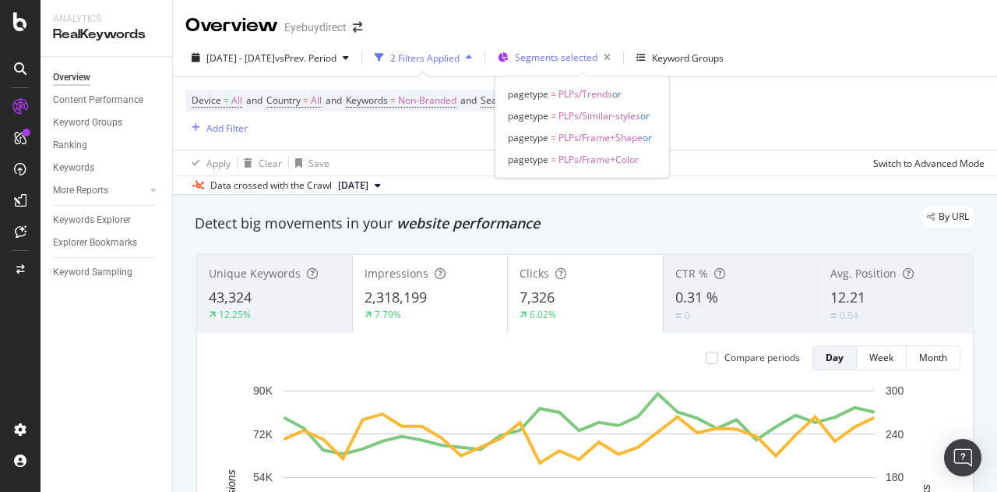
click at [573, 51] on span "Segments selected" at bounding box center [556, 57] width 83 height 13
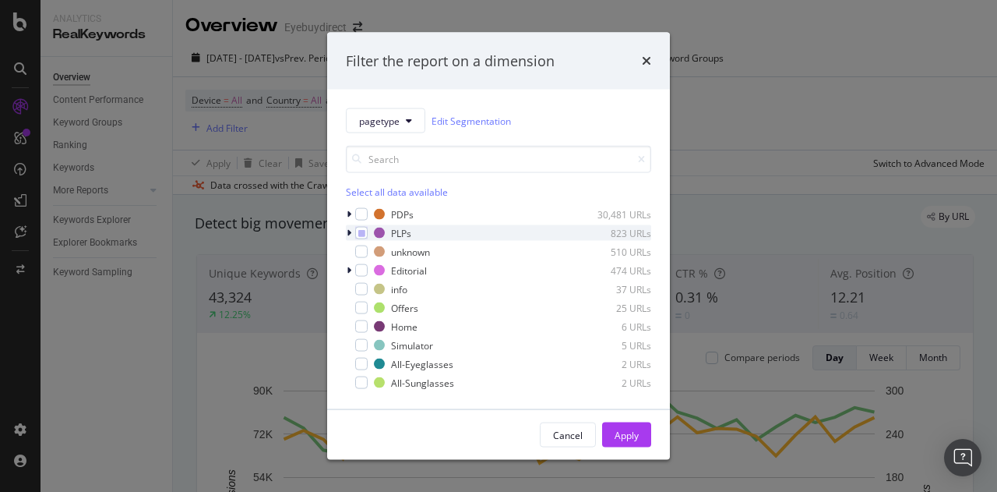
click at [350, 233] on icon "modal" at bounding box center [349, 232] width 5 height 9
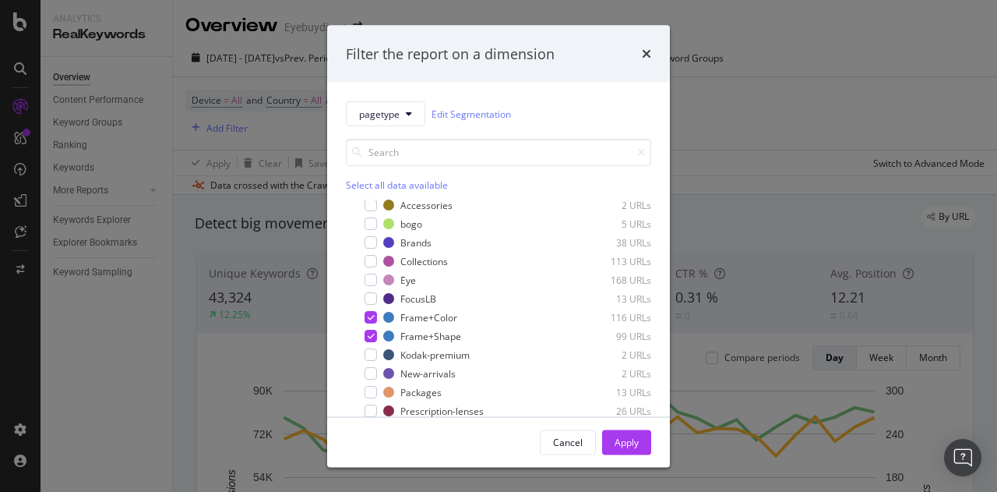
scroll to position [36, 0]
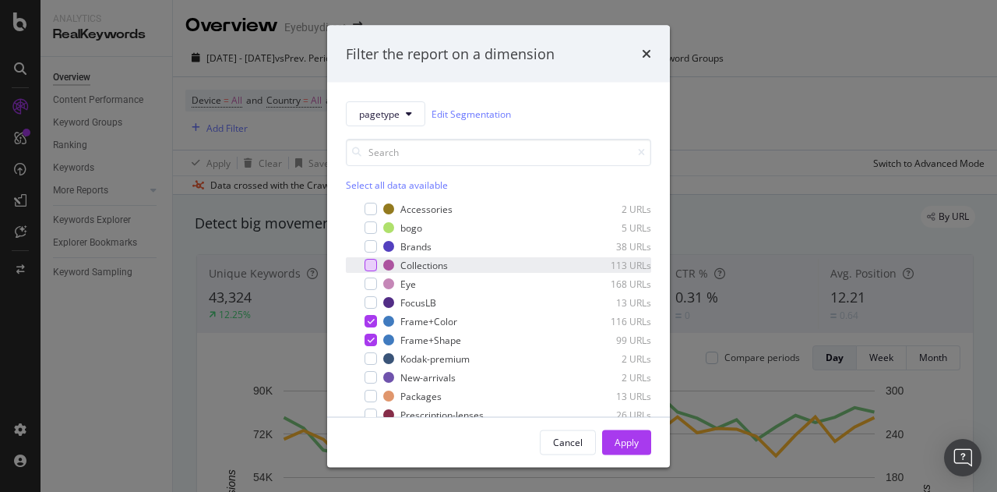
click at [372, 263] on div "modal" at bounding box center [371, 265] width 12 height 12
click at [633, 444] on div "Apply" at bounding box center [627, 441] width 24 height 13
